Goal: Use online tool/utility: Utilize a website feature to perform a specific function

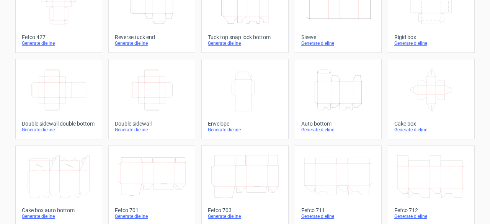
scroll to position [75, 0]
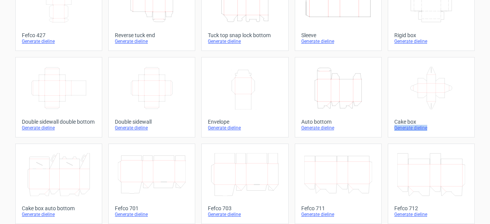
drag, startPoint x: 480, startPoint y: 116, endPoint x: 483, endPoint y: 126, distance: 9.7
click at [483, 126] on div "Product templates Width Depth Height Fefco 427 Generate dieline Height Depth Wi…" at bounding box center [245, 176] width 490 height 454
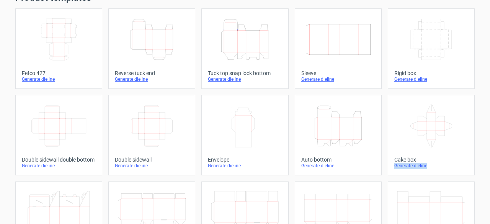
scroll to position [25, 0]
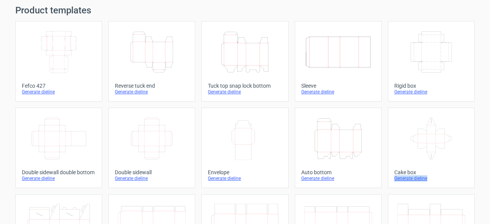
click at [312, 157] on icon "Height Depth Width" at bounding box center [338, 138] width 68 height 43
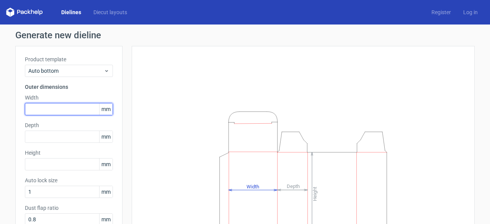
click at [46, 109] on input "text" at bounding box center [69, 109] width 88 height 12
type input "165"
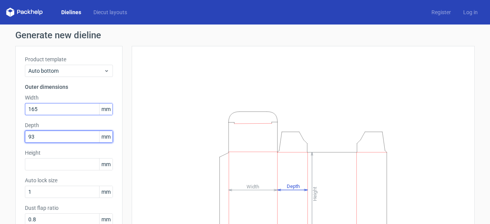
type input "93"
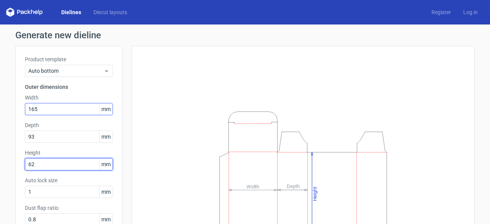
type input "62"
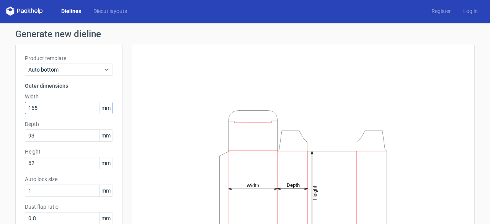
scroll to position [103, 0]
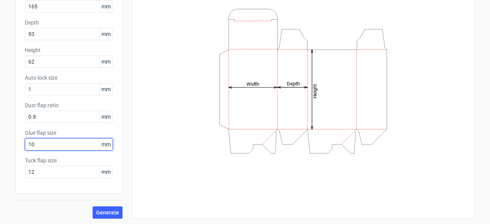
click at [41, 143] on input "10" at bounding box center [69, 144] width 88 height 12
type input "15"
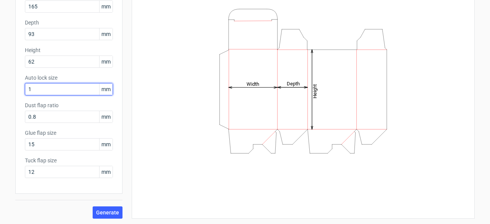
click at [47, 84] on input "1" at bounding box center [69, 89] width 88 height 12
type input "10"
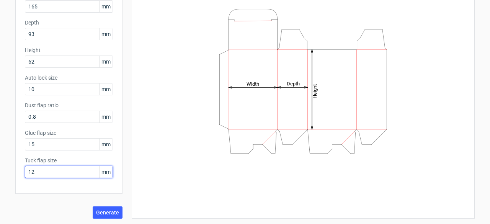
click at [31, 174] on input "12" at bounding box center [69, 172] width 88 height 12
type input "1"
type input "20"
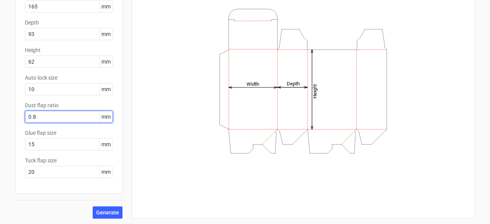
click at [52, 115] on input "0.8" at bounding box center [69, 117] width 88 height 12
type input "0"
type input "10"
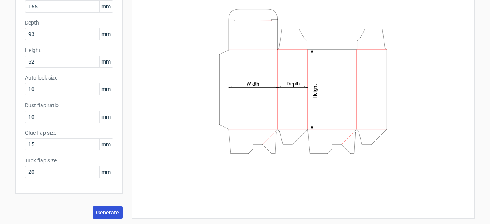
click at [106, 211] on span "Generate" at bounding box center [107, 212] width 23 height 5
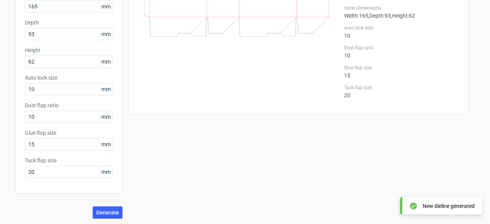
click at [414, 209] on icon at bounding box center [413, 205] width 7 height 7
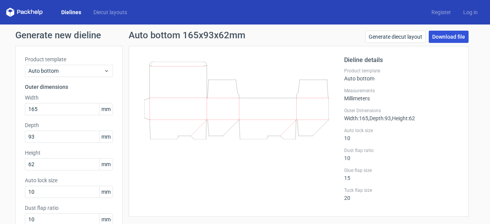
click at [436, 37] on link "Download file" at bounding box center [449, 37] width 40 height 12
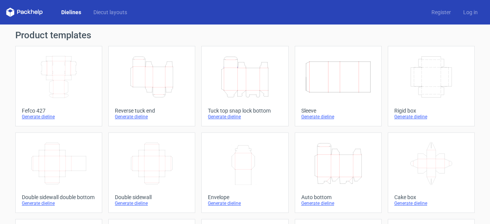
click at [335, 168] on icon "Height Depth Width" at bounding box center [338, 163] width 68 height 43
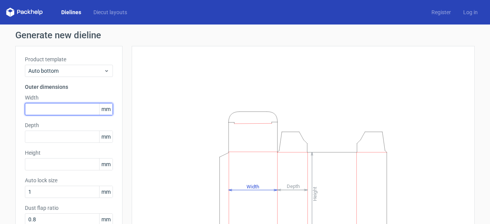
click at [58, 110] on input "text" at bounding box center [69, 109] width 88 height 12
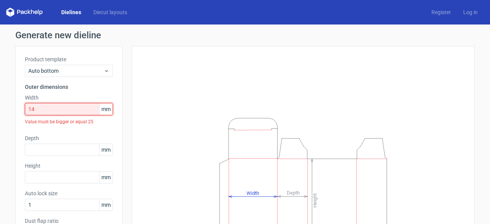
click at [58, 110] on input "14" at bounding box center [69, 109] width 88 height 12
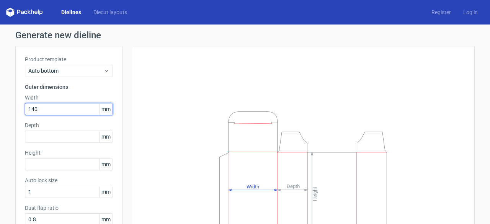
type input "140"
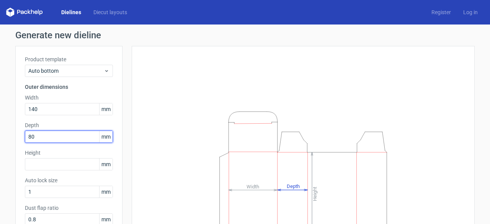
type input "80"
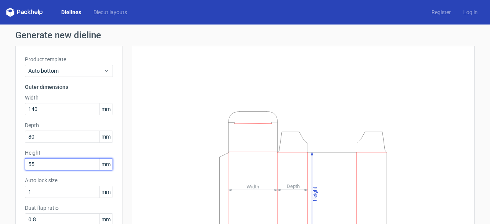
type input "55"
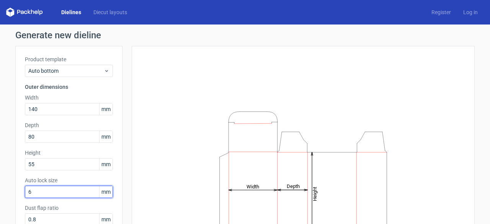
type input "6"
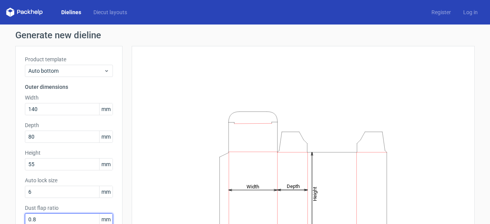
scroll to position [1, 0]
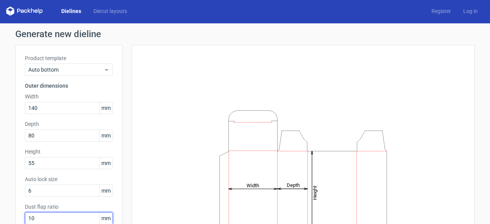
type input "10"
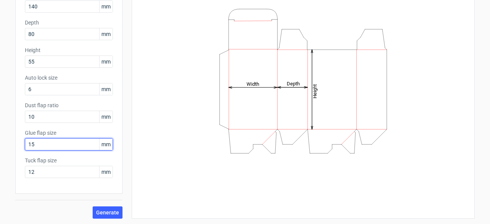
type input "15"
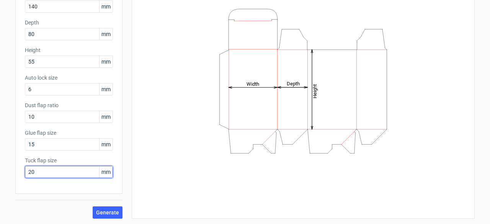
type input "20"
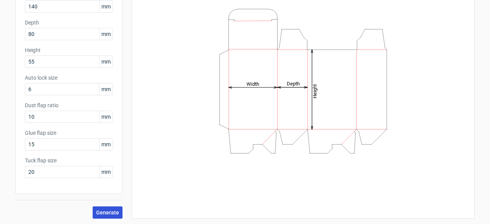
click at [106, 210] on span "Generate" at bounding box center [107, 212] width 23 height 5
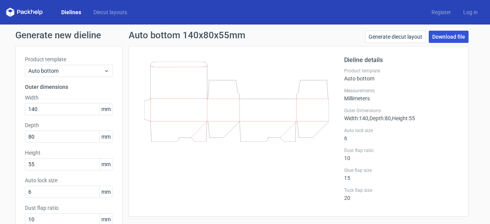
click at [434, 34] on link "Download file" at bounding box center [449, 37] width 40 height 12
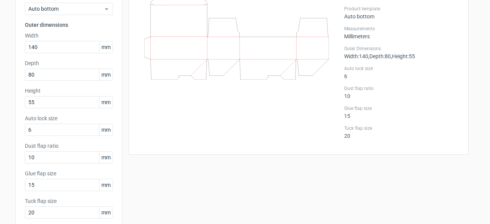
scroll to position [80, 0]
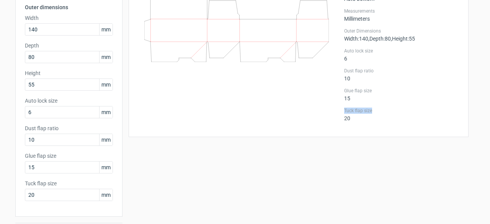
drag, startPoint x: 477, startPoint y: 110, endPoint x: 473, endPoint y: 101, distance: 10.1
click at [469, 96] on div "Generate new dieline Product template Auto bottom Outer dimensions Width 140 mm…" at bounding box center [245, 96] width 490 height 303
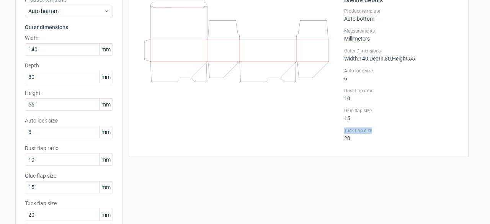
scroll to position [60, 0]
click at [344, 78] on div "Auto lock size 6" at bounding box center [401, 74] width 115 height 14
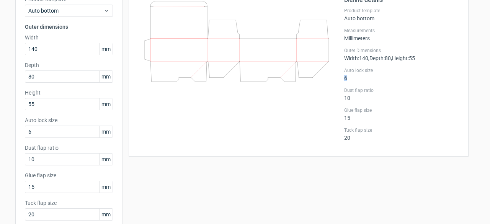
click at [344, 78] on div "Auto lock size 6" at bounding box center [401, 74] width 115 height 14
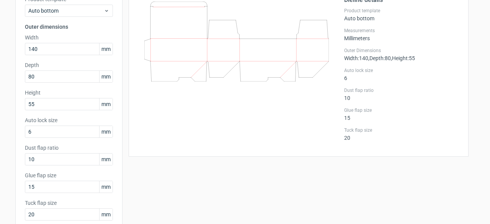
click at [360, 71] on label "Auto lock size" at bounding box center [401, 70] width 115 height 6
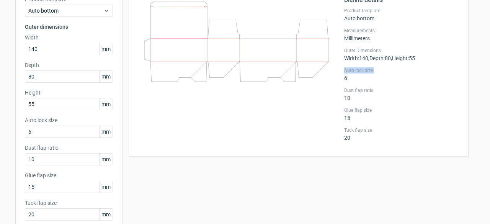
click at [360, 71] on label "Auto lock size" at bounding box center [401, 70] width 115 height 6
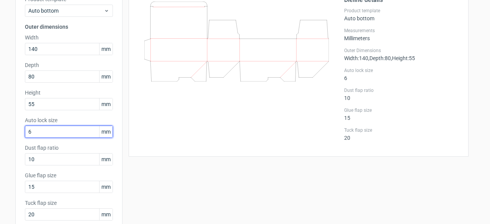
click at [48, 134] on input "6" at bounding box center [69, 132] width 88 height 12
drag, startPoint x: 48, startPoint y: 134, endPoint x: 16, endPoint y: 129, distance: 32.5
click at [16, 129] on div "Product template Auto bottom Outer dimensions Width 140 mm Depth 80 mm Height 5…" at bounding box center [68, 111] width 107 height 250
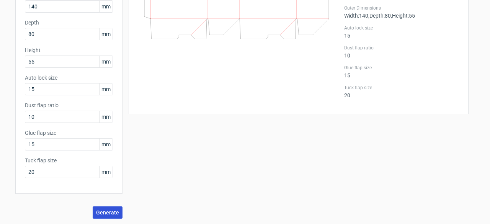
click at [106, 212] on span "Generate" at bounding box center [107, 212] width 23 height 5
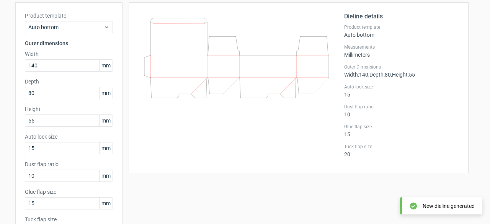
scroll to position [37, 0]
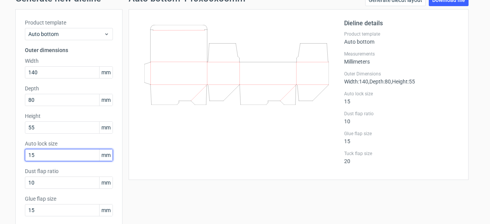
drag, startPoint x: 39, startPoint y: 156, endPoint x: 15, endPoint y: 150, distance: 24.4
click at [15, 150] on div "Product template Auto bottom Outer dimensions Width 140 mm Depth 80 mm Height 5…" at bounding box center [68, 134] width 107 height 250
type input "50"
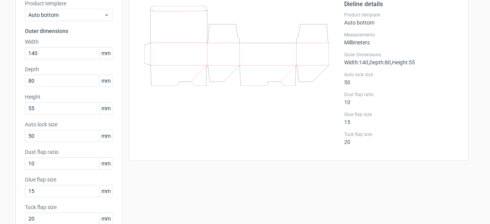
scroll to position [55, 0]
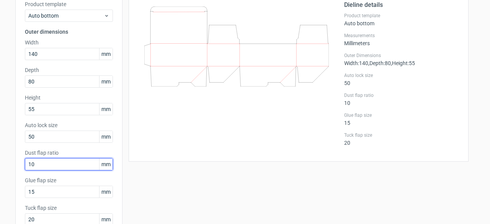
click at [47, 166] on input "10" at bounding box center [69, 164] width 88 height 12
type input "1"
type input "6"
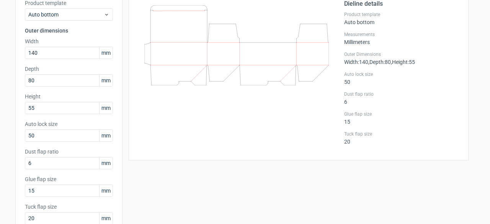
scroll to position [103, 0]
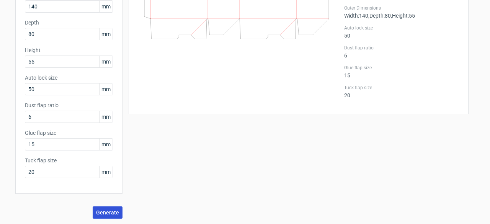
click at [106, 210] on span "Generate" at bounding box center [107, 212] width 23 height 5
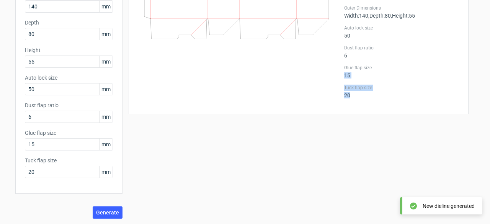
drag, startPoint x: 483, startPoint y: 124, endPoint x: 481, endPoint y: 63, distance: 61.2
click at [481, 63] on div "Generate new dieline Product template Auto bottom Outer dimensions Width 140 mm…" at bounding box center [245, 73] width 490 height 303
drag, startPoint x: 483, startPoint y: 142, endPoint x: 486, endPoint y: 211, distance: 69.4
click at [486, 211] on div "Dielines Diecut layouts Register Log in Generate new dieline Product template A…" at bounding box center [245, 112] width 490 height 224
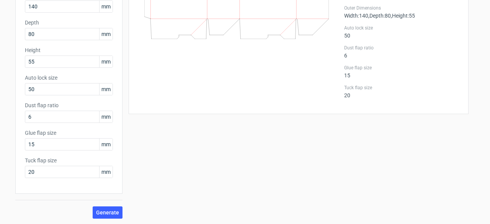
scroll to position [0, 0]
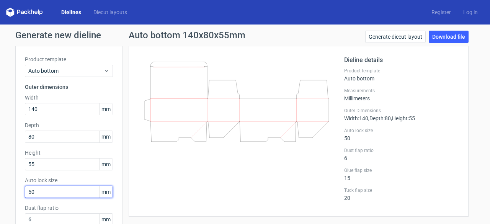
click at [41, 191] on input "50" at bounding box center [69, 192] width 88 height 12
type input "5"
type input "15"
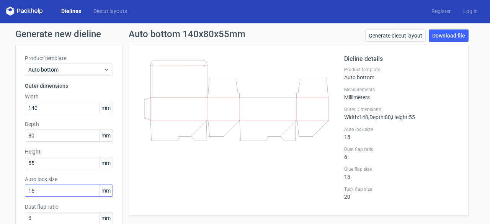
scroll to position [103, 0]
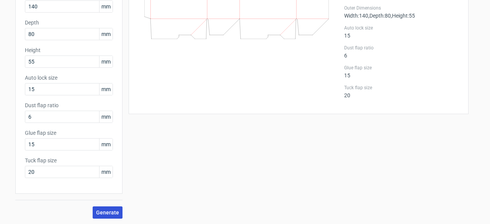
click at [109, 210] on span "Generate" at bounding box center [107, 212] width 23 height 5
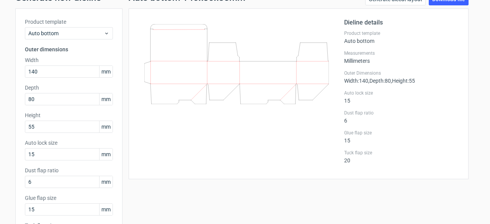
scroll to position [0, 0]
